Goal: Task Accomplishment & Management: Manage account settings

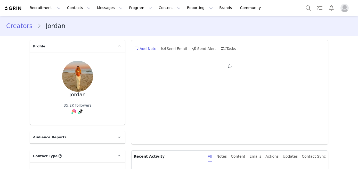
type input "+1 ([GEOGRAPHIC_DATA])"
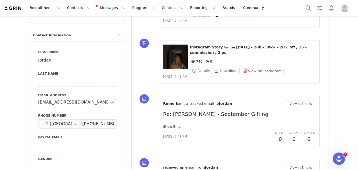
scroll to position [127, 0]
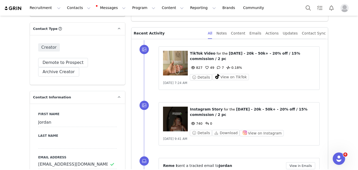
click at [177, 115] on figure at bounding box center [175, 119] width 25 height 25
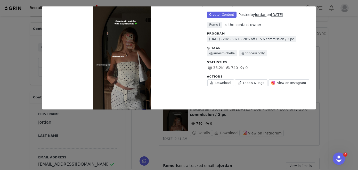
click at [62, 136] on div "Unlabeled Creator Content Posted by Jordan on Sep 26, 2025 Reme I is the contac…" at bounding box center [179, 85] width 358 height 170
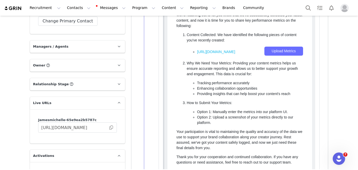
scroll to position [757, 0]
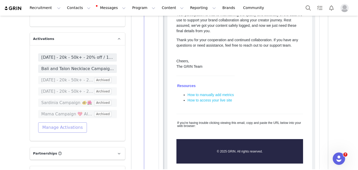
click at [59, 122] on button "Manage Activations" at bounding box center [62, 127] width 49 height 10
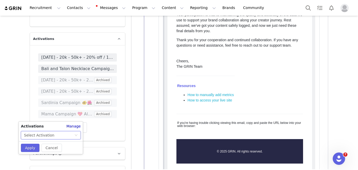
click at [49, 134] on div "Select Activation" at bounding box center [39, 135] width 30 height 8
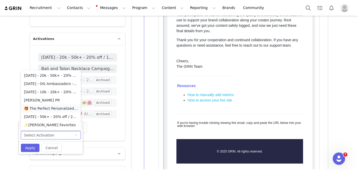
click at [46, 110] on li "🎁 The Perfect Personalized Gift" at bounding box center [51, 108] width 60 height 8
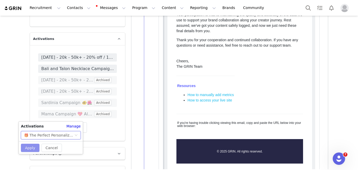
click at [32, 150] on button "Apply" at bounding box center [30, 148] width 19 height 8
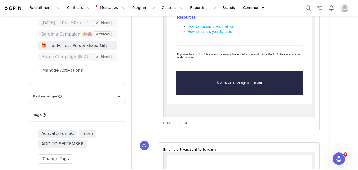
scroll to position [818, 0]
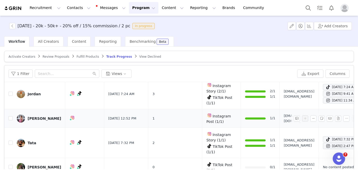
scroll to position [16, 19]
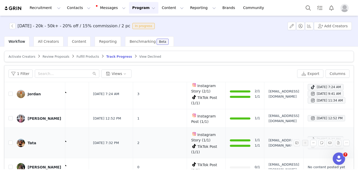
click at [28, 143] on div "Tata" at bounding box center [32, 143] width 9 height 4
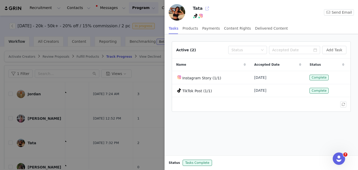
click at [205, 9] on button "button" at bounding box center [207, 8] width 8 height 8
click at [62, 76] on div at bounding box center [179, 85] width 358 height 170
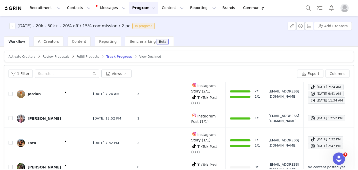
scroll to position [0, 0]
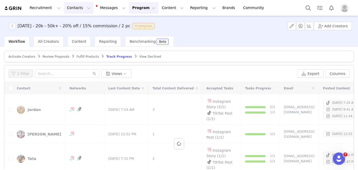
click at [72, 5] on button "Contacts Contacts" at bounding box center [79, 8] width 30 height 12
click at [74, 18] on link "Creators" at bounding box center [80, 23] width 41 height 10
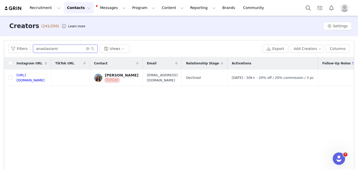
click at [62, 51] on input "anastasiami" at bounding box center [65, 49] width 64 height 8
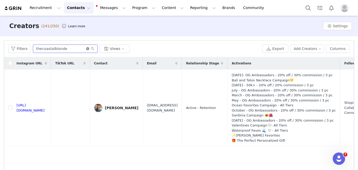
type input "thecoastalblonde"
click at [86, 49] on icon "icon: close-circle" at bounding box center [87, 48] width 3 height 3
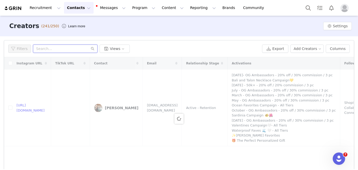
click at [70, 48] on input "text" at bounding box center [65, 49] width 64 height 8
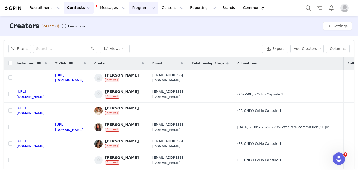
click at [136, 8] on button "Program Program" at bounding box center [143, 8] width 29 height 12
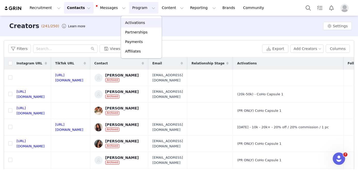
click at [136, 21] on p "Activations" at bounding box center [135, 22] width 20 height 5
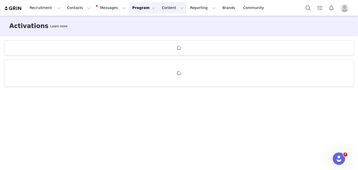
click at [165, 10] on button "Content Content" at bounding box center [172, 8] width 28 height 12
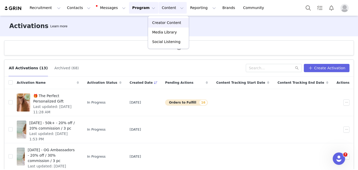
click at [162, 22] on p "Creator Content" at bounding box center [166, 22] width 29 height 5
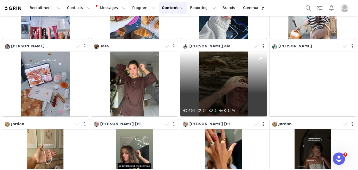
scroll to position [231, 0]
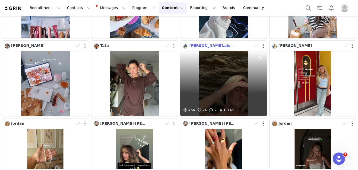
click at [195, 46] on span "[PERSON_NAME].alexx" at bounding box center [212, 46] width 46 height 4
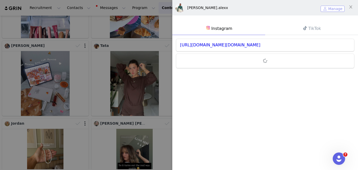
click at [331, 10] on button "Manage" at bounding box center [332, 9] width 24 height 6
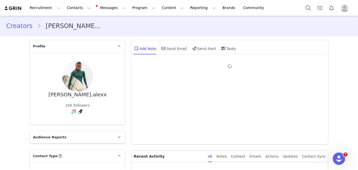
type input "+1 ([GEOGRAPHIC_DATA])"
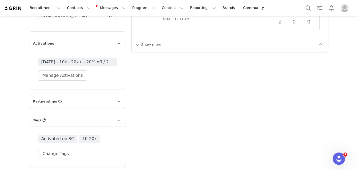
scroll to position [750, 0]
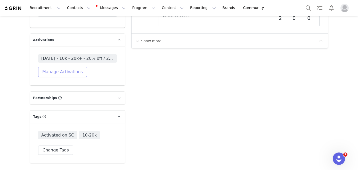
click at [74, 67] on button "Manage Activations" at bounding box center [62, 72] width 49 height 10
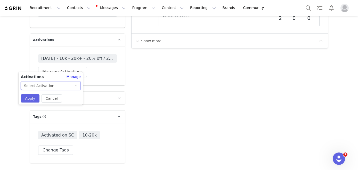
click at [64, 86] on div "Select Activation" at bounding box center [49, 86] width 50 height 8
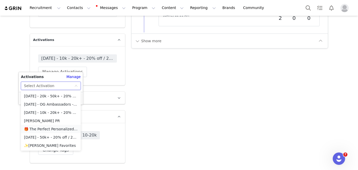
click at [53, 128] on li "🎁 The Perfect Personalized Gift" at bounding box center [51, 129] width 60 height 8
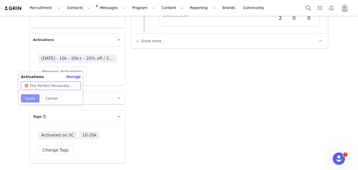
click at [31, 100] on button "Apply" at bounding box center [30, 98] width 19 height 8
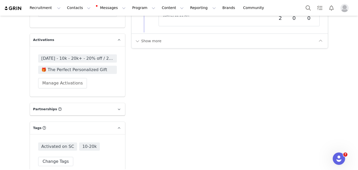
scroll to position [0, 0]
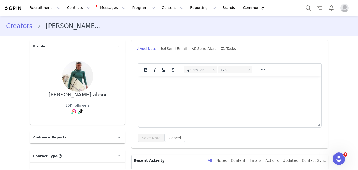
click at [21, 26] on link "Creators" at bounding box center [21, 25] width 31 height 9
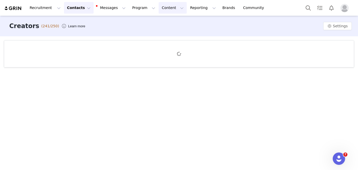
click at [164, 7] on button "Content Content" at bounding box center [172, 8] width 28 height 12
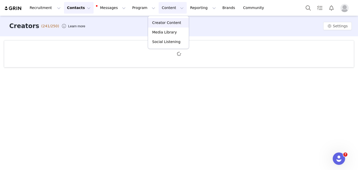
click at [163, 21] on p "Creator Content" at bounding box center [166, 22] width 29 height 5
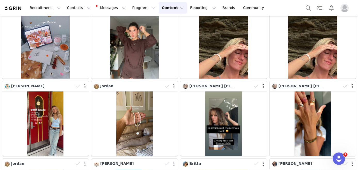
scroll to position [269, 0]
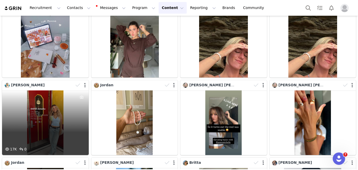
click at [43, 122] on div "17K 0" at bounding box center [45, 122] width 87 height 65
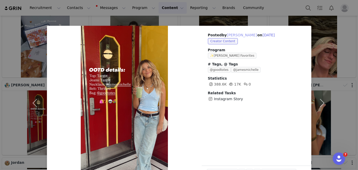
click at [234, 34] on button "[PERSON_NAME]" at bounding box center [241, 35] width 30 height 6
type input "[PERSON_NAME]"
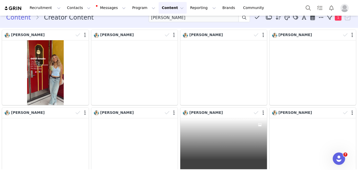
scroll to position [0, 0]
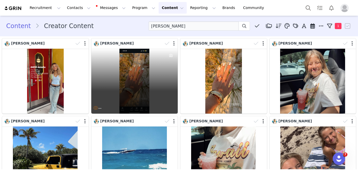
click at [126, 89] on div "—" at bounding box center [134, 81] width 87 height 65
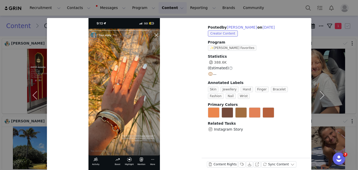
scroll to position [12, 0]
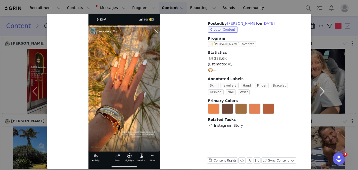
click at [331, 34] on button "button" at bounding box center [322, 91] width 22 height 155
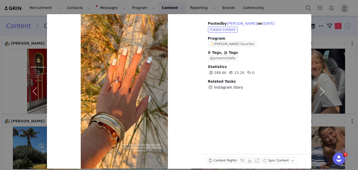
click at [23, 53] on div "Posted by [PERSON_NAME] on [DATE] Creator Content Program ✨[PERSON_NAME] Favori…" at bounding box center [179, 85] width 358 height 170
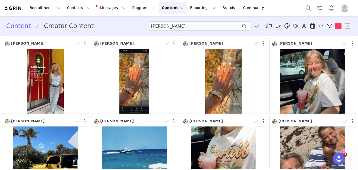
click at [18, 26] on link "Content" at bounding box center [20, 25] width 29 height 9
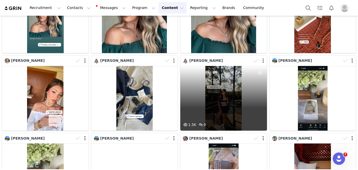
scroll to position [669, 0]
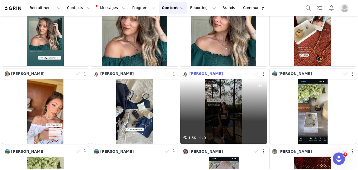
click at [193, 73] on span "[PERSON_NAME]" at bounding box center [205, 74] width 33 height 4
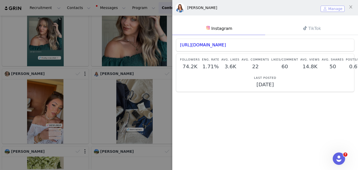
click at [325, 10] on button "Manage" at bounding box center [332, 9] width 24 height 6
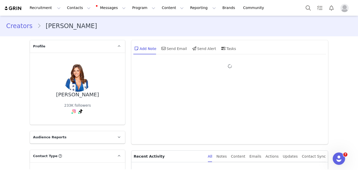
type input "+1 ([GEOGRAPHIC_DATA])"
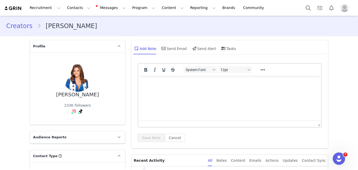
click at [24, 21] on link "Creators" at bounding box center [21, 25] width 31 height 9
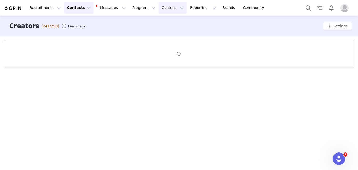
click at [158, 10] on button "Content Content" at bounding box center [172, 8] width 28 height 12
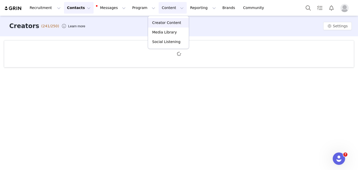
click at [157, 21] on p "Creator Content" at bounding box center [166, 22] width 29 height 5
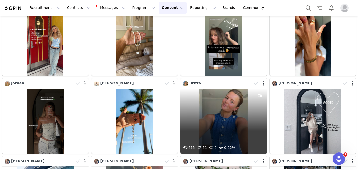
scroll to position [349, 0]
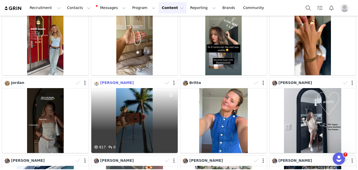
click at [99, 83] on link "[PERSON_NAME]" at bounding box center [114, 83] width 40 height 4
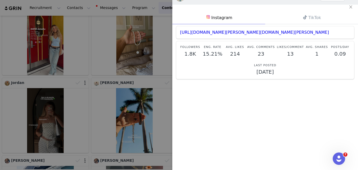
scroll to position [12, 0]
click at [136, 138] on div at bounding box center [179, 85] width 358 height 170
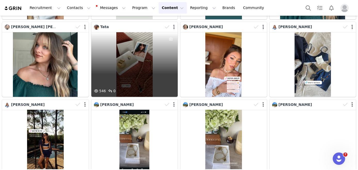
scroll to position [717, 0]
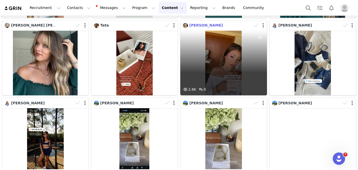
click at [192, 25] on span "[PERSON_NAME]" at bounding box center [205, 25] width 33 height 4
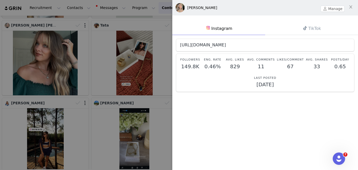
click at [214, 43] on link "[URL][DOMAIN_NAME]" at bounding box center [203, 45] width 46 height 5
click at [148, 130] on div at bounding box center [179, 85] width 358 height 170
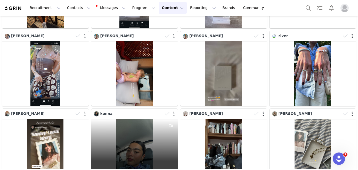
scroll to position [858, 0]
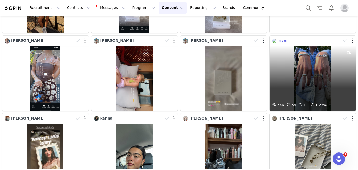
click at [282, 40] on span "river" at bounding box center [283, 40] width 10 height 4
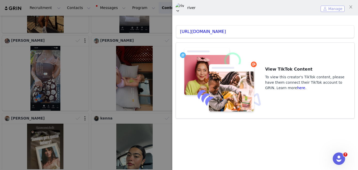
click at [331, 9] on button "Manage" at bounding box center [332, 9] width 24 height 6
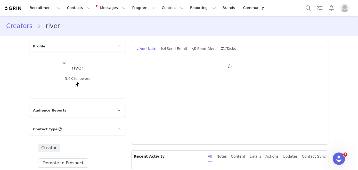
type input "+1 ([GEOGRAPHIC_DATA])"
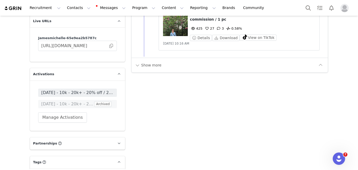
scroll to position [742, 0]
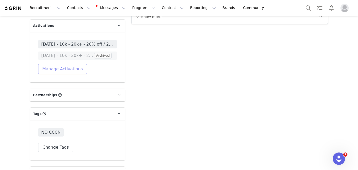
click at [68, 64] on button "Manage Activations" at bounding box center [62, 69] width 49 height 10
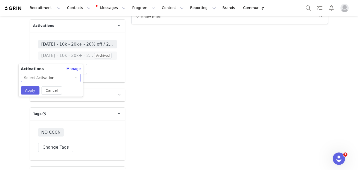
click at [61, 78] on div "Select Activation" at bounding box center [49, 78] width 50 height 8
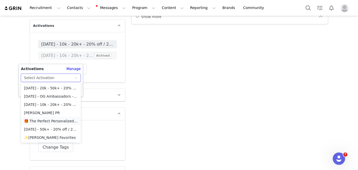
click at [35, 121] on li "🎁 The Perfect Personalized Gift" at bounding box center [51, 121] width 60 height 8
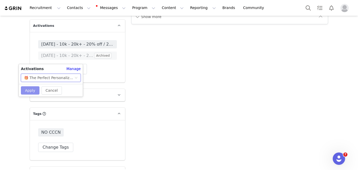
click at [30, 93] on button "Apply" at bounding box center [30, 90] width 19 height 8
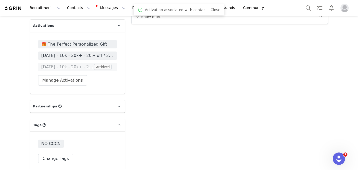
scroll to position [0, 0]
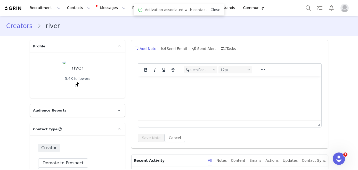
click at [210, 8] on link "Close" at bounding box center [215, 10] width 10 height 4
click at [166, 9] on button "Content Content" at bounding box center [172, 8] width 28 height 12
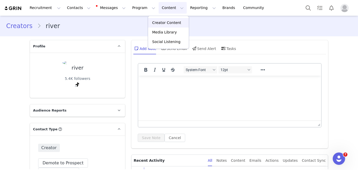
click at [164, 19] on link "Creator Content" at bounding box center [168, 23] width 41 height 10
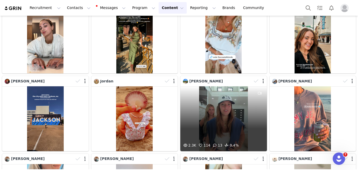
scroll to position [1129, 0]
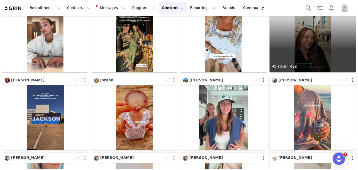
click at [295, 61] on div "10.4K 0" at bounding box center [312, 40] width 87 height 65
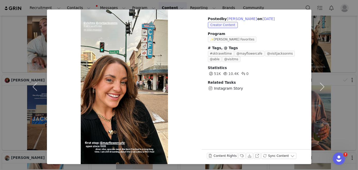
scroll to position [16, 0]
click at [317, 30] on button "button" at bounding box center [322, 86] width 22 height 155
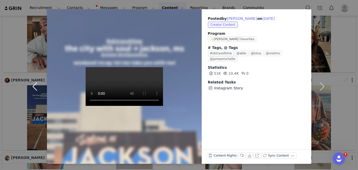
click at [25, 115] on button "button" at bounding box center [36, 86] width 22 height 155
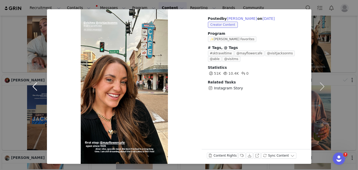
click at [28, 46] on button "button" at bounding box center [36, 86] width 22 height 155
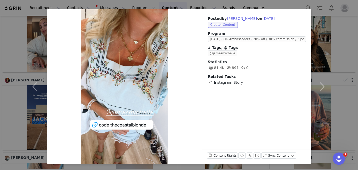
click at [19, 29] on div "Posted by [PERSON_NAME] on [DATE] Creator Content Program [DATE] - OG Ambassado…" at bounding box center [179, 85] width 358 height 170
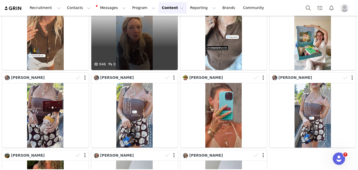
scroll to position [1292, 0]
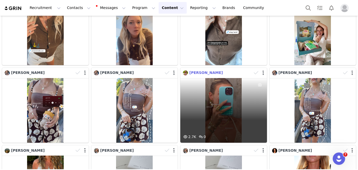
click at [191, 73] on span "[PERSON_NAME]" at bounding box center [205, 73] width 33 height 4
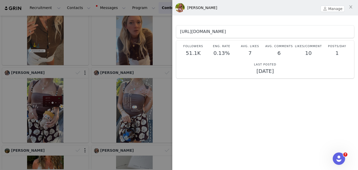
click at [208, 33] on link "[URL][DOMAIN_NAME]" at bounding box center [203, 31] width 46 height 5
click at [115, 110] on div at bounding box center [179, 85] width 358 height 170
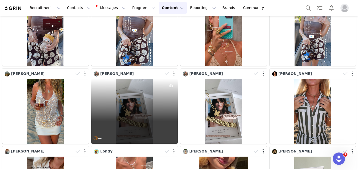
scroll to position [1365, 0]
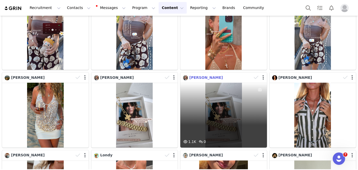
click at [194, 77] on span "[PERSON_NAME]" at bounding box center [205, 77] width 33 height 4
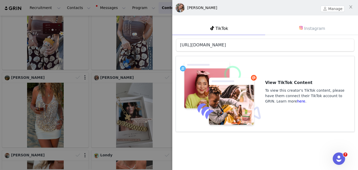
click at [216, 46] on link "[URL][DOMAIN_NAME]" at bounding box center [203, 45] width 46 height 5
click at [152, 116] on div at bounding box center [179, 85] width 358 height 170
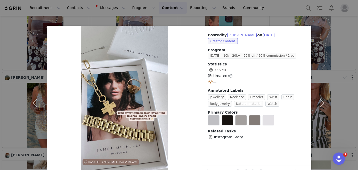
scroll to position [16, 0]
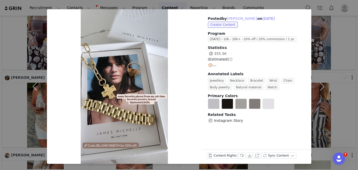
click at [239, 19] on button "[PERSON_NAME]" at bounding box center [241, 18] width 30 height 6
type input "[PERSON_NAME]"
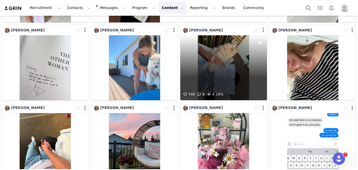
scroll to position [0, 0]
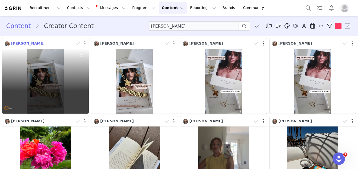
click at [27, 44] on span "[PERSON_NAME]" at bounding box center [27, 43] width 33 height 4
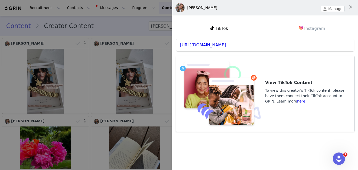
click at [310, 34] on link "Instagram" at bounding box center [311, 28] width 93 height 13
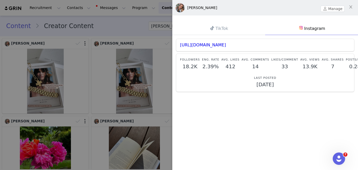
click at [35, 50] on div at bounding box center [179, 85] width 358 height 170
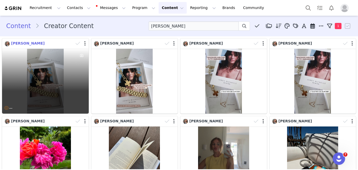
click at [21, 42] on span "[PERSON_NAME]" at bounding box center [27, 43] width 33 height 4
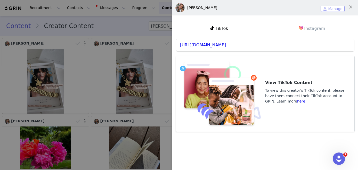
click at [330, 8] on button "Manage" at bounding box center [332, 9] width 24 height 6
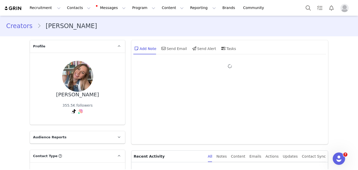
type input "+1 ([GEOGRAPHIC_DATA])"
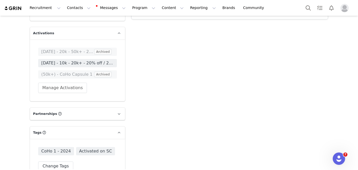
scroll to position [728, 0]
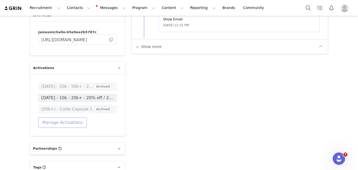
click at [58, 117] on button "Manage Activations" at bounding box center [62, 122] width 49 height 10
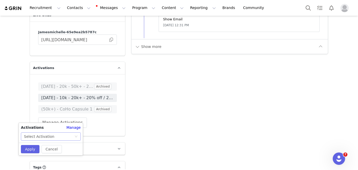
click at [49, 140] on div "Select Activation" at bounding box center [39, 137] width 30 height 8
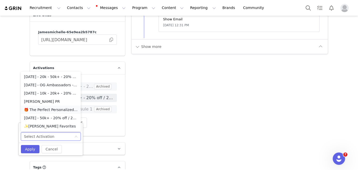
click at [41, 111] on li "🎁 The Perfect Personalized Gift" at bounding box center [51, 110] width 60 height 8
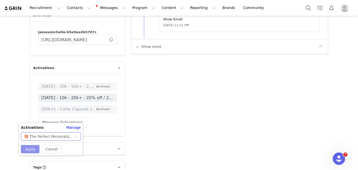
click at [32, 149] on button "Apply" at bounding box center [30, 149] width 19 height 8
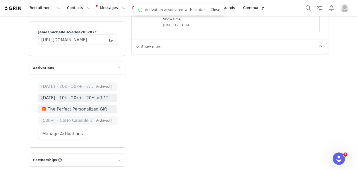
click at [210, 11] on link "Close" at bounding box center [215, 10] width 10 height 4
click at [136, 6] on button "Program Program" at bounding box center [143, 8] width 29 height 12
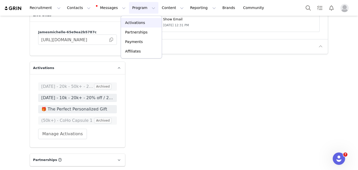
click at [136, 18] on link "Activations" at bounding box center [141, 23] width 41 height 10
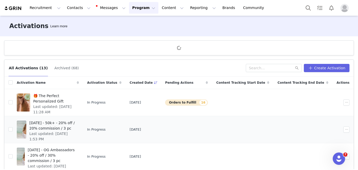
scroll to position [18, 0]
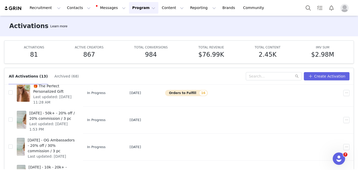
click at [54, 80] on button "Archived (68)" at bounding box center [66, 76] width 25 height 8
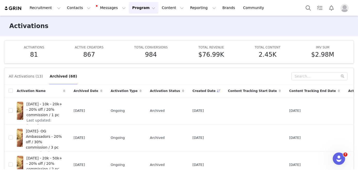
click at [29, 72] on button "All Activations (13)" at bounding box center [26, 76] width 35 height 8
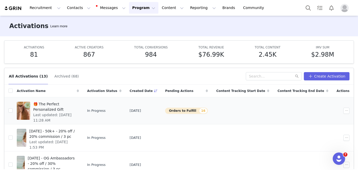
click at [49, 103] on span "🎁 The Perfect Personalized Gift" at bounding box center [54, 107] width 43 height 11
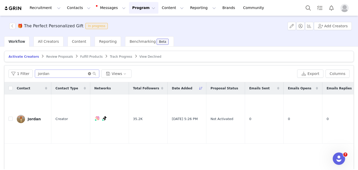
click at [88, 73] on icon "icon: close-circle" at bounding box center [89, 73] width 3 height 3
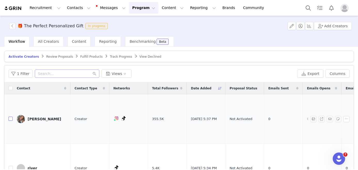
click at [9, 117] on input "checkbox" at bounding box center [11, 119] width 4 height 4
checkbox input "true"
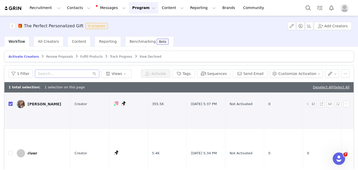
scroll to position [28, 0]
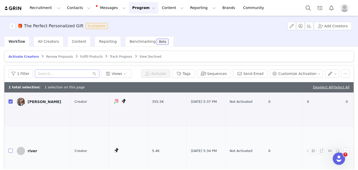
click at [11, 149] on input "checkbox" at bounding box center [11, 151] width 4 height 4
checkbox input "true"
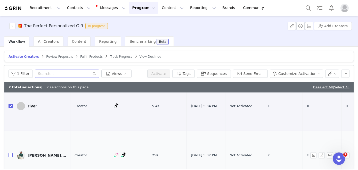
click at [11, 156] on input "checkbox" at bounding box center [11, 155] width 4 height 4
checkbox input "true"
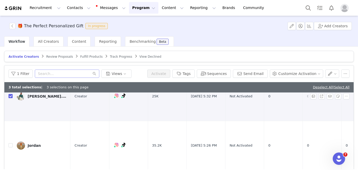
scroll to position [132, 0]
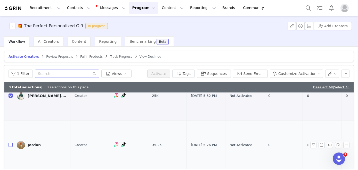
click at [11, 144] on input "checkbox" at bounding box center [11, 145] width 4 height 4
checkbox input "true"
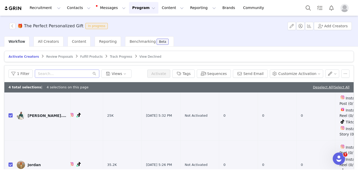
scroll to position [114, 45]
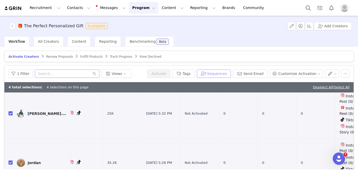
click at [223, 75] on button "Sequences" at bounding box center [214, 74] width 34 height 8
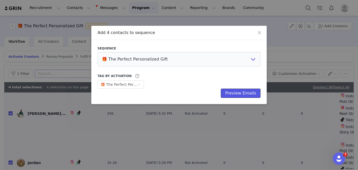
click at [236, 94] on button "Preview Emails" at bounding box center [241, 93] width 40 height 9
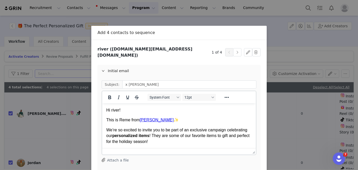
scroll to position [0, 0]
click at [112, 111] on p "Hi river!" at bounding box center [178, 110] width 145 height 6
click at [125, 81] on input "x [PERSON_NAME]" at bounding box center [189, 84] width 134 height 8
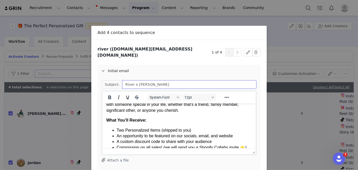
scroll to position [116, 0]
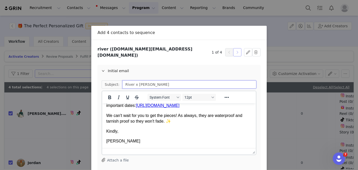
type input "River x [PERSON_NAME]"
click at [238, 50] on button "button" at bounding box center [237, 52] width 8 height 8
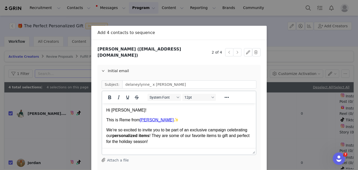
scroll to position [0, 0]
click at [238, 52] on button "button" at bounding box center [237, 52] width 8 height 8
click at [235, 50] on button "button" at bounding box center [237, 52] width 8 height 8
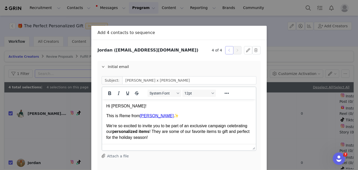
click at [229, 50] on button "button" at bounding box center [229, 50] width 8 height 8
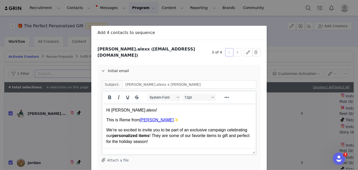
click at [229, 51] on button "button" at bounding box center [229, 52] width 8 height 8
type input "delaneylynne_ x [PERSON_NAME]"
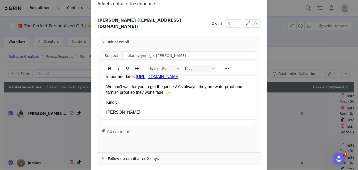
scroll to position [47, 0]
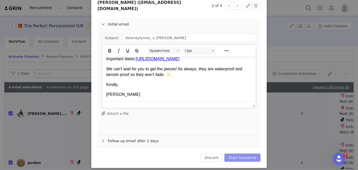
click at [240, 154] on button "Start Sequence" at bounding box center [242, 158] width 36 height 8
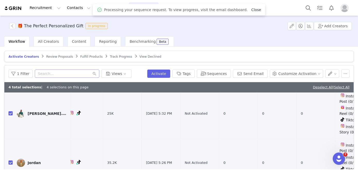
click at [251, 9] on link "Close" at bounding box center [256, 10] width 10 height 4
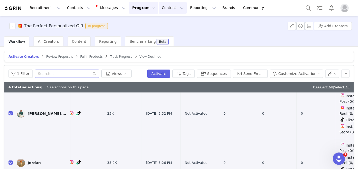
click at [158, 6] on button "Content Content" at bounding box center [172, 8] width 28 height 12
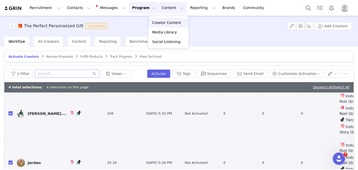
click at [157, 24] on p "Creator Content" at bounding box center [166, 22] width 29 height 5
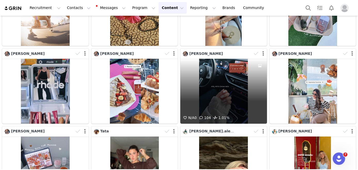
scroll to position [231, 0]
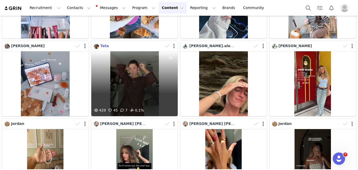
click at [97, 46] on img at bounding box center [96, 46] width 5 height 5
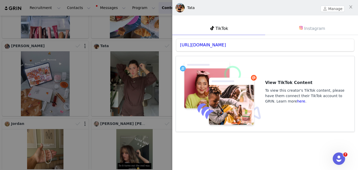
click at [226, 47] on div "[URL][DOMAIN_NAME]" at bounding box center [265, 45] width 178 height 12
click at [223, 44] on link "[URL][DOMAIN_NAME]" at bounding box center [203, 45] width 46 height 5
click at [126, 123] on div at bounding box center [179, 85] width 358 height 170
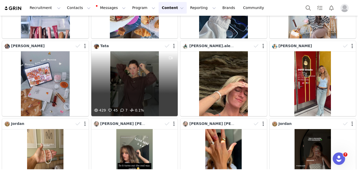
click at [130, 48] on div "Tata" at bounding box center [128, 46] width 69 height 6
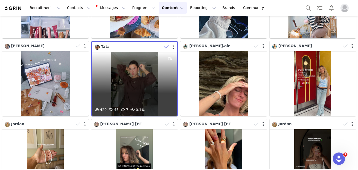
click at [131, 73] on div "429 45 7 0.1%" at bounding box center [134, 84] width 85 height 64
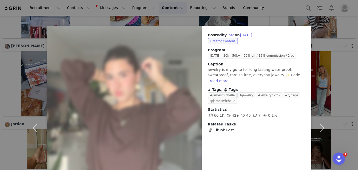
scroll to position [2, 0]
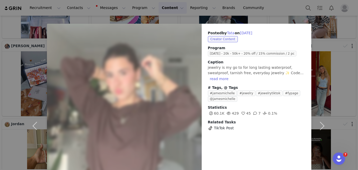
click at [337, 73] on div "Posted by Tata on [DATE] Creator Content Program [DATE] - 20k - 50k+ - 20% off …" at bounding box center [179, 85] width 358 height 170
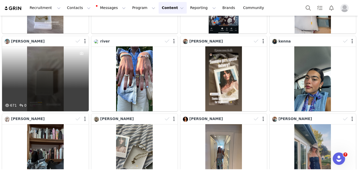
scroll to position [854, 0]
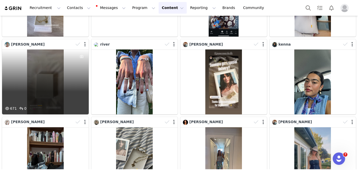
click at [44, 62] on div "671 0" at bounding box center [45, 81] width 87 height 65
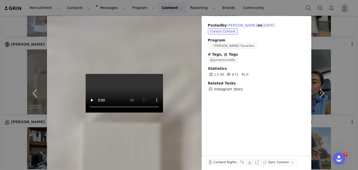
scroll to position [10, 0]
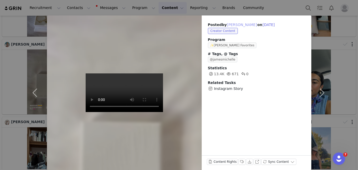
drag, startPoint x: 255, startPoint y: 24, endPoint x: 230, endPoint y: 25, distance: 25.0
click at [230, 25] on button "[PERSON_NAME]" at bounding box center [241, 25] width 30 height 6
type input "[PERSON_NAME]"
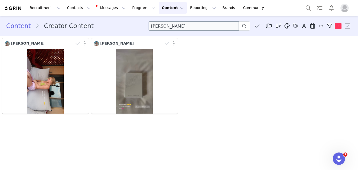
scroll to position [0, 0]
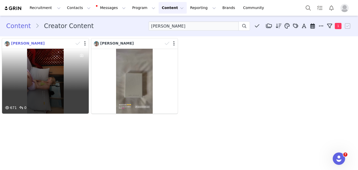
click at [31, 45] on span "[PERSON_NAME]" at bounding box center [27, 43] width 33 height 4
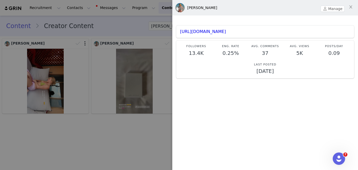
click at [216, 7] on div "[PERSON_NAME]" at bounding box center [197, 7] width 44 height 9
drag, startPoint x: 215, startPoint y: 8, endPoint x: 188, endPoint y: 10, distance: 27.4
click at [188, 10] on div "[PERSON_NAME]" at bounding box center [202, 7] width 30 height 5
copy div "[PERSON_NAME]"
click at [115, 131] on div at bounding box center [179, 85] width 358 height 170
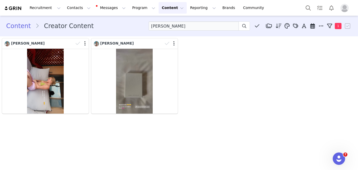
click at [19, 27] on link "Content" at bounding box center [20, 25] width 29 height 9
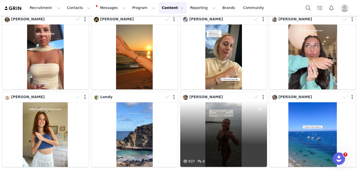
scroll to position [1644, 0]
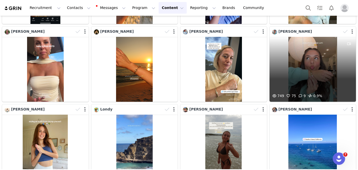
click at [316, 76] on div "749 75 9 0.9%" at bounding box center [312, 69] width 87 height 65
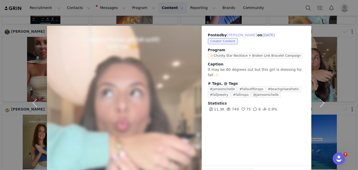
click at [232, 33] on button "[PERSON_NAME]" at bounding box center [241, 35] width 30 height 6
type input "[PERSON_NAME]"
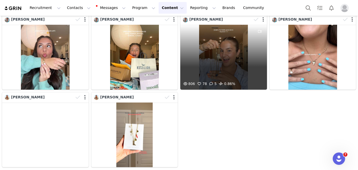
scroll to position [24, 0]
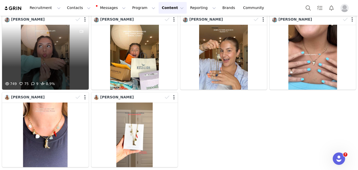
click at [49, 47] on div "749 75 9 0.9%" at bounding box center [45, 57] width 87 height 65
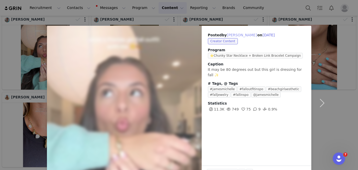
click at [232, 36] on button "[PERSON_NAME]" at bounding box center [241, 35] width 30 height 6
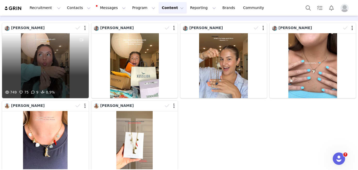
scroll to position [15, 0]
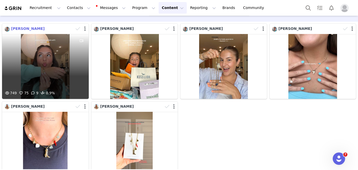
click at [8, 30] on img at bounding box center [7, 29] width 5 height 5
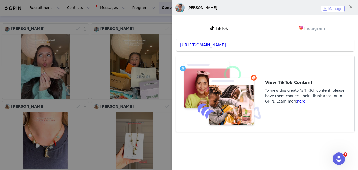
click at [327, 9] on button "Manage" at bounding box center [332, 9] width 24 height 6
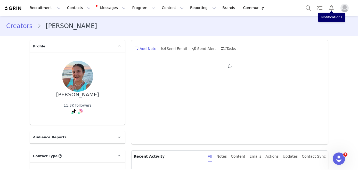
type input "+1 ([GEOGRAPHIC_DATA])"
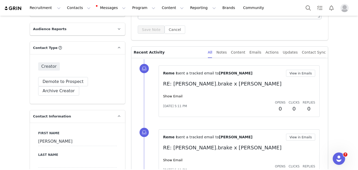
scroll to position [134, 0]
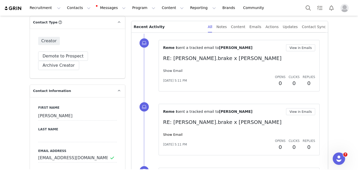
click at [173, 72] on link "Show Email" at bounding box center [172, 71] width 19 height 4
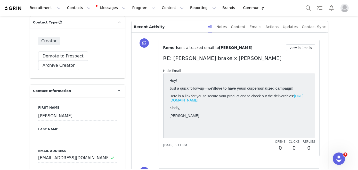
scroll to position [0, 0]
click at [226, 27] on div "Notes" at bounding box center [221, 27] width 10 height 12
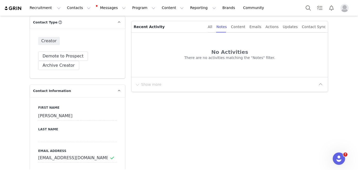
scroll to position [477, 0]
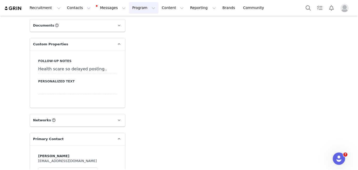
click at [136, 4] on button "Program Program" at bounding box center [143, 8] width 29 height 12
click at [135, 22] on p "Activations" at bounding box center [135, 22] width 20 height 5
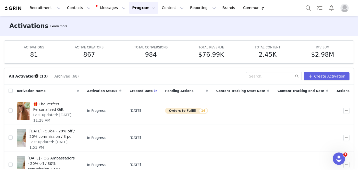
click at [353, 34] on div "Activations Learn more" at bounding box center [179, 26] width 358 height 21
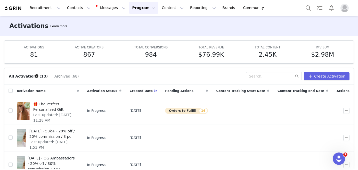
click at [353, 34] on div "Activations Learn more" at bounding box center [179, 26] width 358 height 21
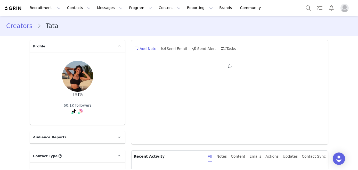
type input "+1 ([GEOGRAPHIC_DATA])"
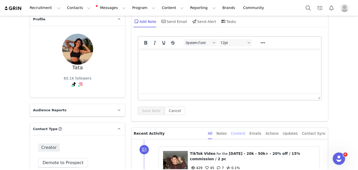
scroll to position [41, 0]
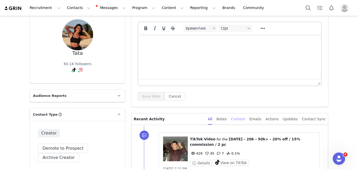
click at [240, 120] on div "Content" at bounding box center [238, 119] width 14 height 12
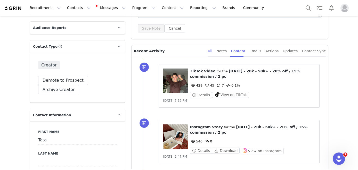
scroll to position [110, 0]
click at [169, 139] on figure at bounding box center [175, 136] width 25 height 25
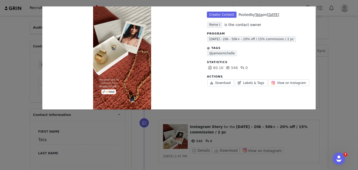
click at [150, 136] on div "Unlabeled Creator Content Posted by Tata on Sep 24, 2025 Reme I is the contact …" at bounding box center [179, 85] width 358 height 170
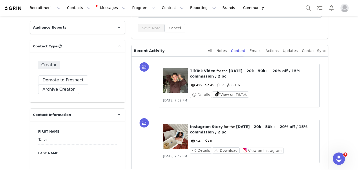
click at [173, 87] on figure at bounding box center [175, 80] width 25 height 25
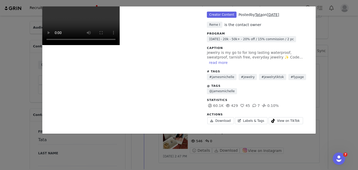
click at [140, 145] on div "Unlabeled Creator Content Posted by Tata on Sep 27, 2025 Reme I is the contact …" at bounding box center [179, 85] width 358 height 170
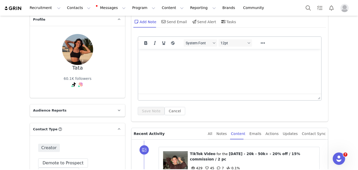
scroll to position [0, 0]
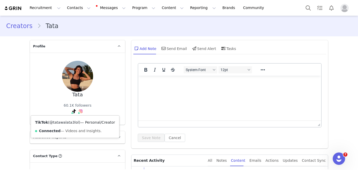
click at [73, 123] on link "@tatawalata3lol" at bounding box center [63, 122] width 29 height 4
click at [78, 123] on link "@tatawalata_" at bounding box center [80, 122] width 25 height 4
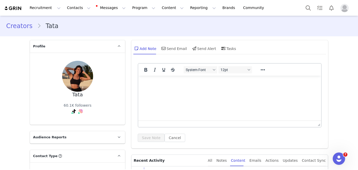
click at [13, 29] on link "Creators" at bounding box center [21, 25] width 31 height 9
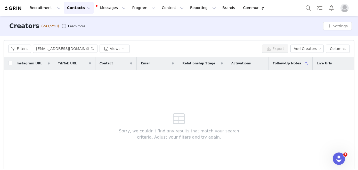
click at [13, 29] on h3 "Creators" at bounding box center [24, 25] width 30 height 9
click at [58, 53] on div "Filters itscaroxline@gmail.com Views Export Add Creators Columns" at bounding box center [178, 48] width 349 height 17
click at [56, 48] on input "itscaroxline@gmail.com" at bounding box center [65, 49] width 64 height 8
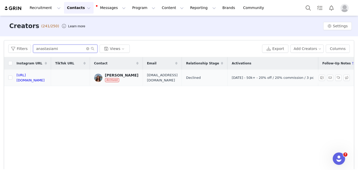
type input "anastasiami"
click at [102, 79] on img at bounding box center [98, 78] width 8 height 8
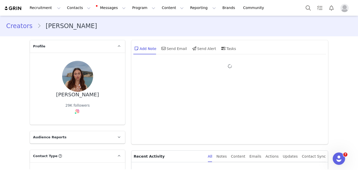
type input "+1 ([GEOGRAPHIC_DATA])"
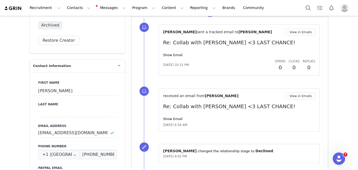
scroll to position [132, 0]
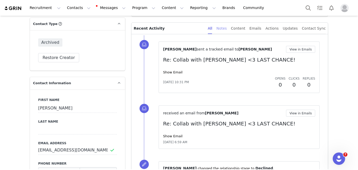
click at [226, 29] on div "Notes" at bounding box center [221, 29] width 10 height 12
click at [243, 29] on div "Content" at bounding box center [238, 29] width 14 height 12
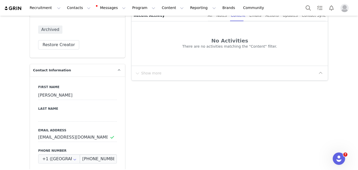
scroll to position [121, 0]
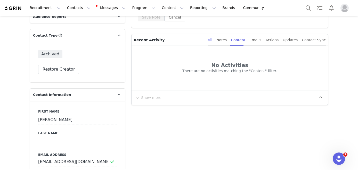
click at [212, 40] on div "All" at bounding box center [210, 40] width 4 height 12
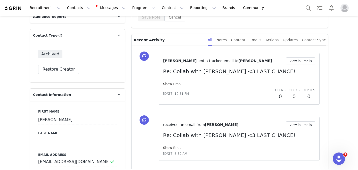
scroll to position [145, 0]
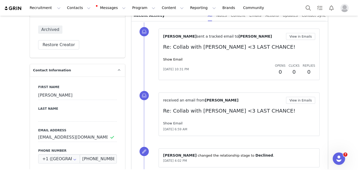
click at [176, 122] on link "Show Email" at bounding box center [172, 123] width 19 height 4
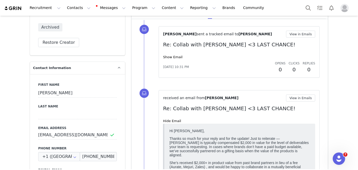
scroll to position [48, 0]
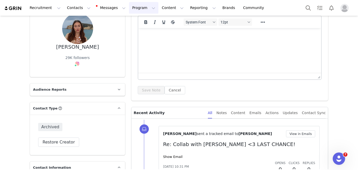
click at [129, 6] on button "Program Program" at bounding box center [143, 8] width 29 height 12
click at [133, 21] on p "Activations" at bounding box center [135, 22] width 20 height 5
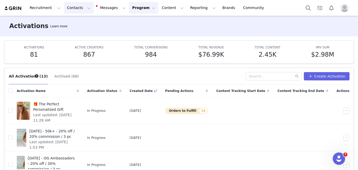
click at [75, 5] on button "Contacts Contacts" at bounding box center [79, 8] width 30 height 12
